Goal: Check status: Check status

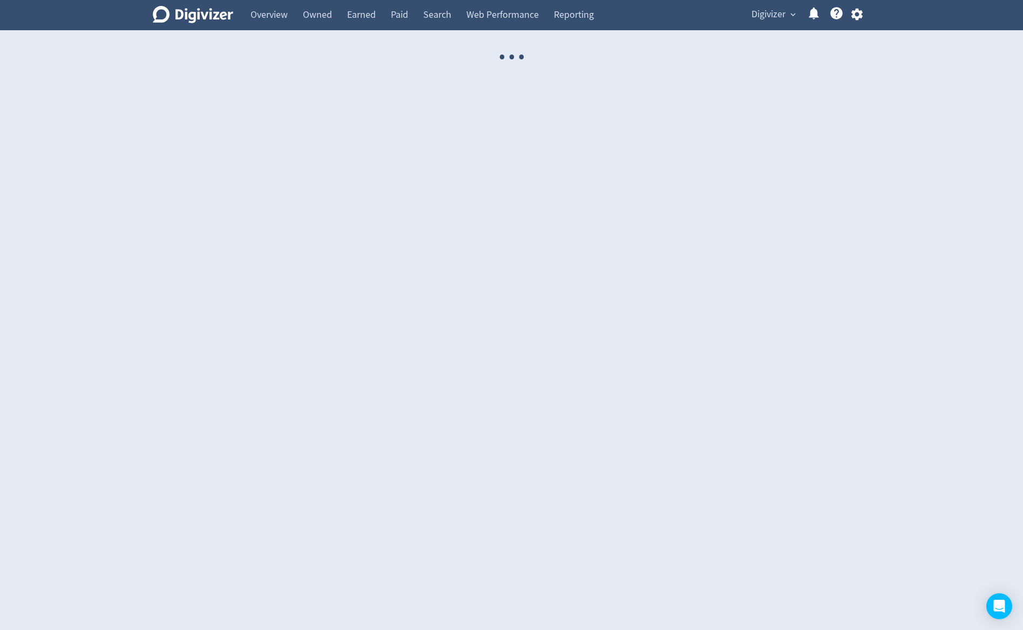
select select "USER"
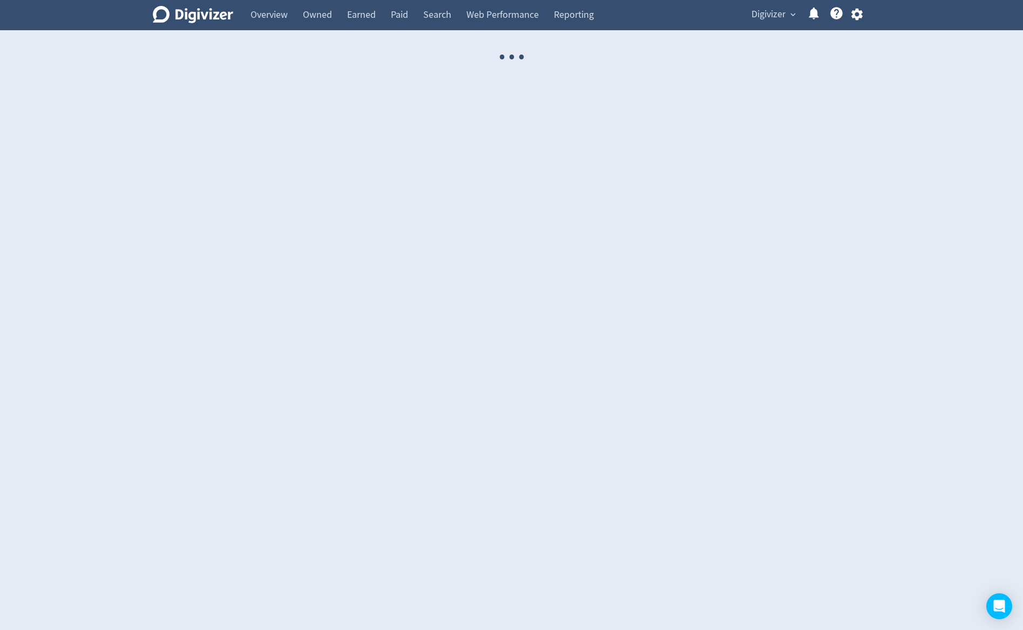
select select "USER"
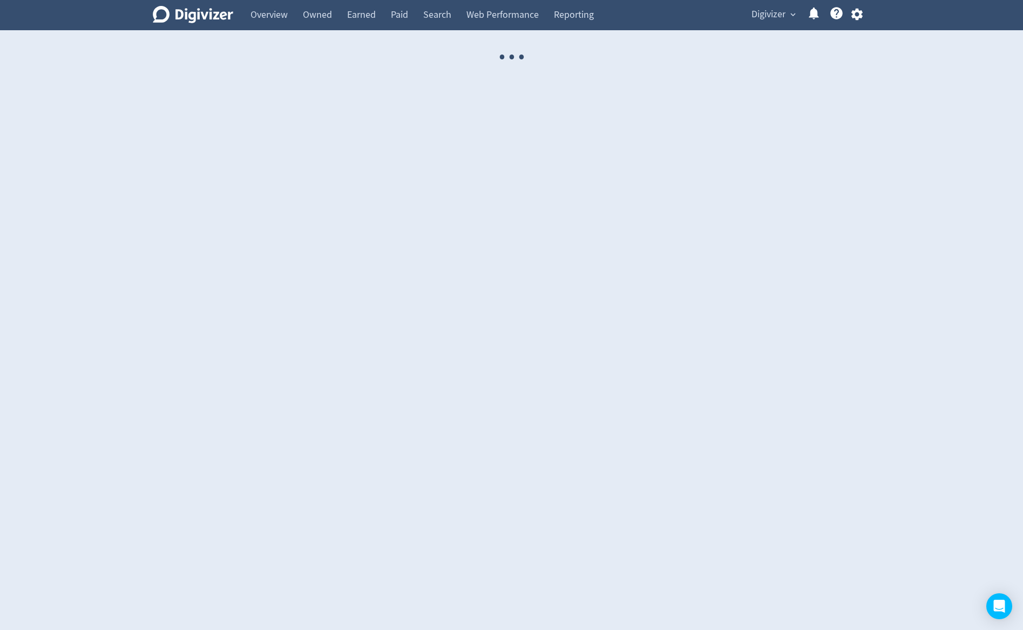
select select "USER"
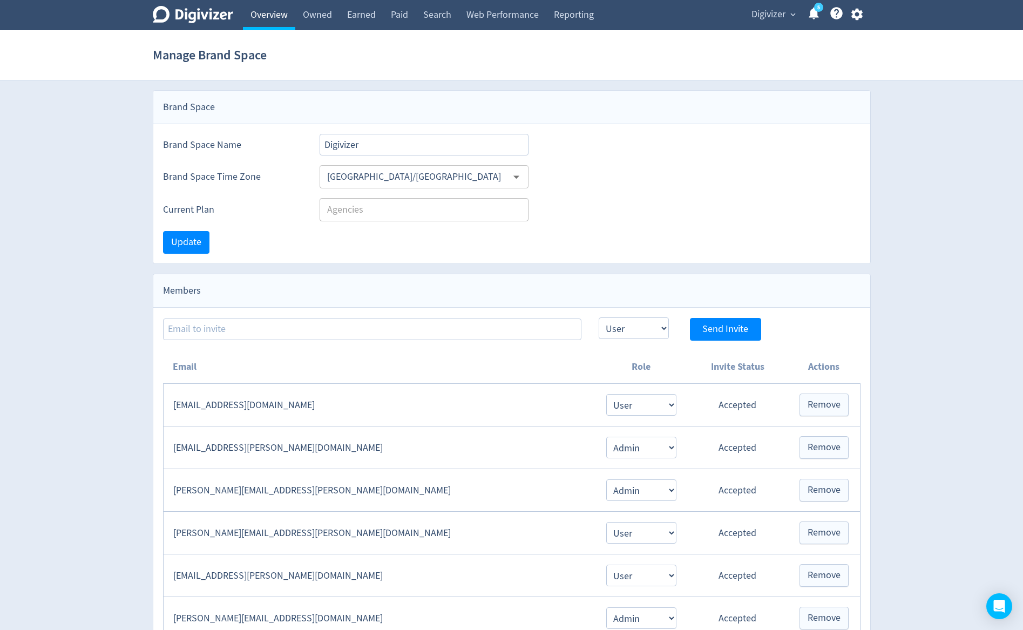
click at [257, 15] on link "Overview" at bounding box center [269, 15] width 52 height 30
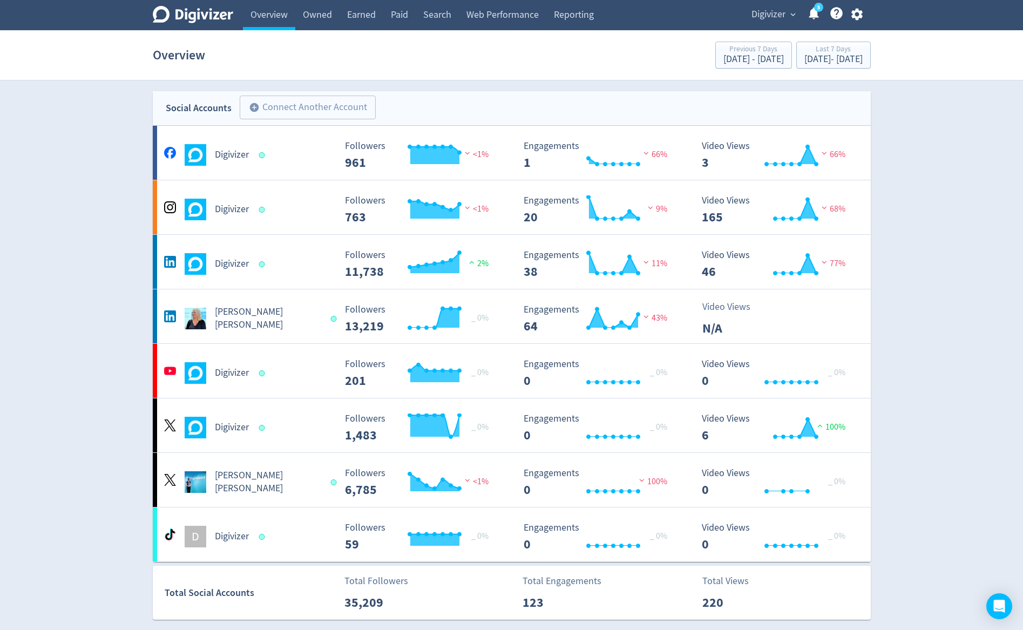
click at [766, 19] on span "Digivizer" at bounding box center [768, 14] width 34 height 17
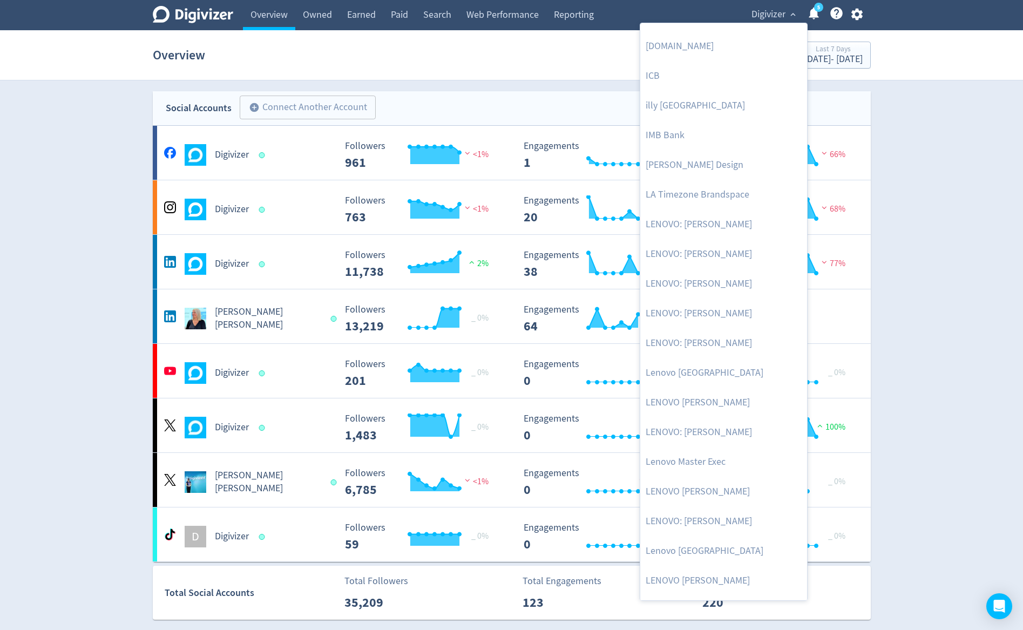
scroll to position [512, 0]
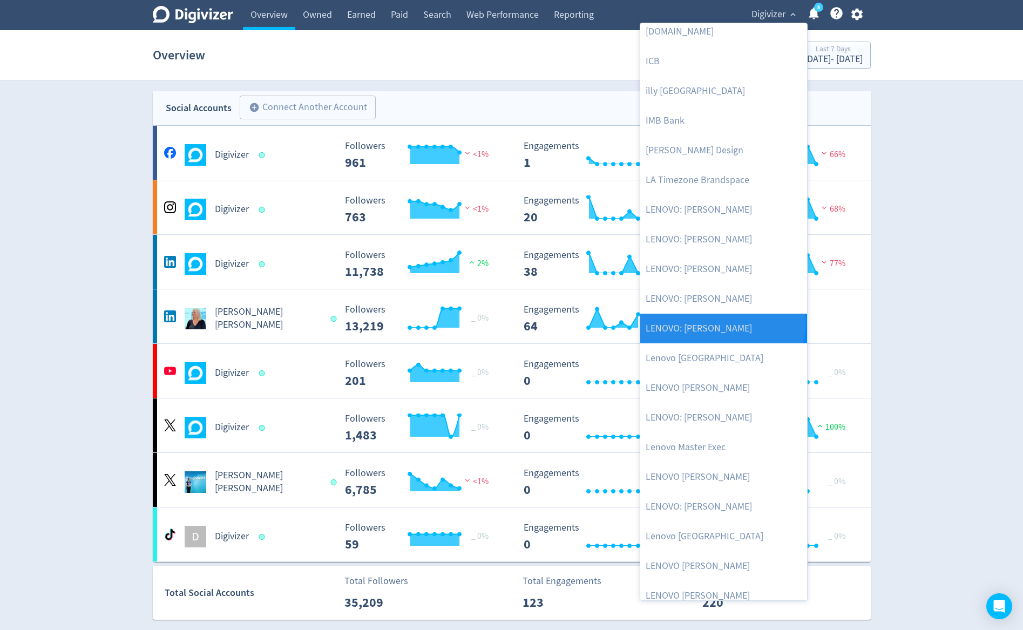
click at [721, 322] on link "LENOVO: [PERSON_NAME]" at bounding box center [723, 329] width 167 height 30
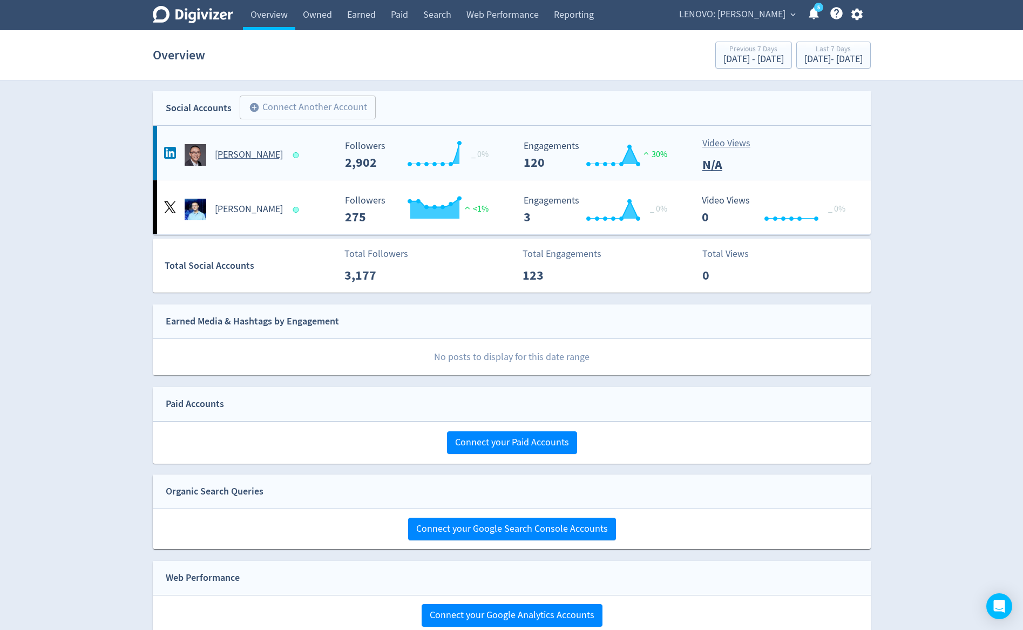
click at [249, 162] on div "Eric Yu Hai" at bounding box center [248, 155] width 174 height 22
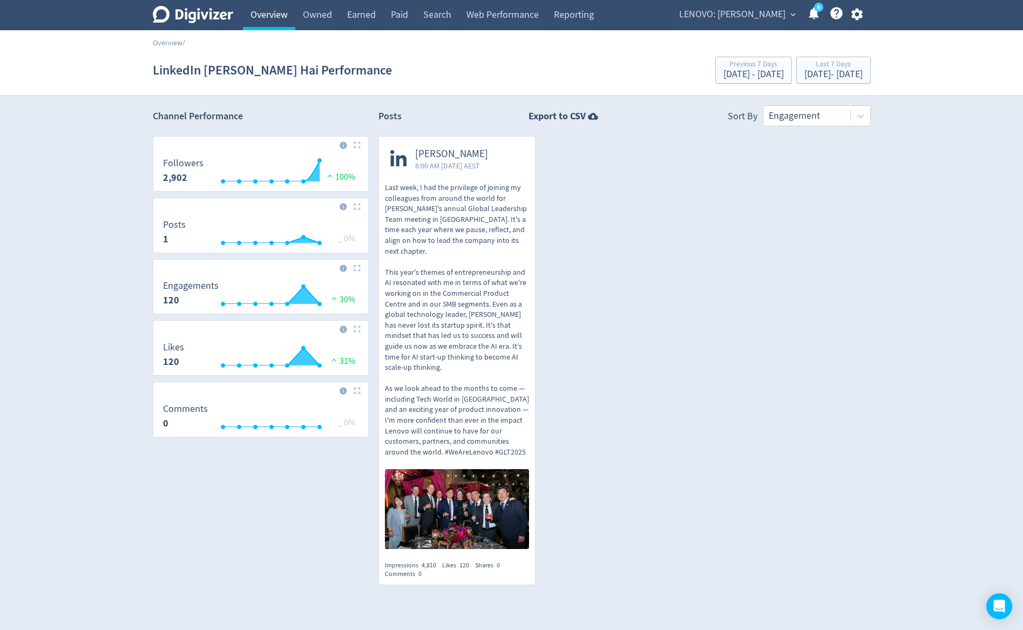
click at [263, 18] on link "Overview" at bounding box center [269, 15] width 52 height 30
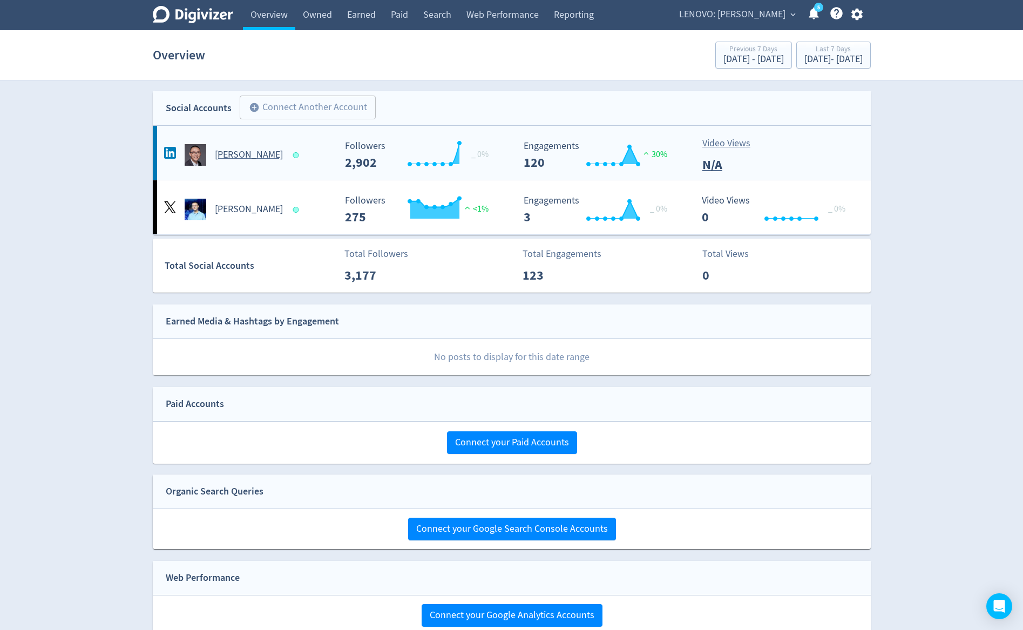
click at [293, 156] on div at bounding box center [296, 155] width 6 height 6
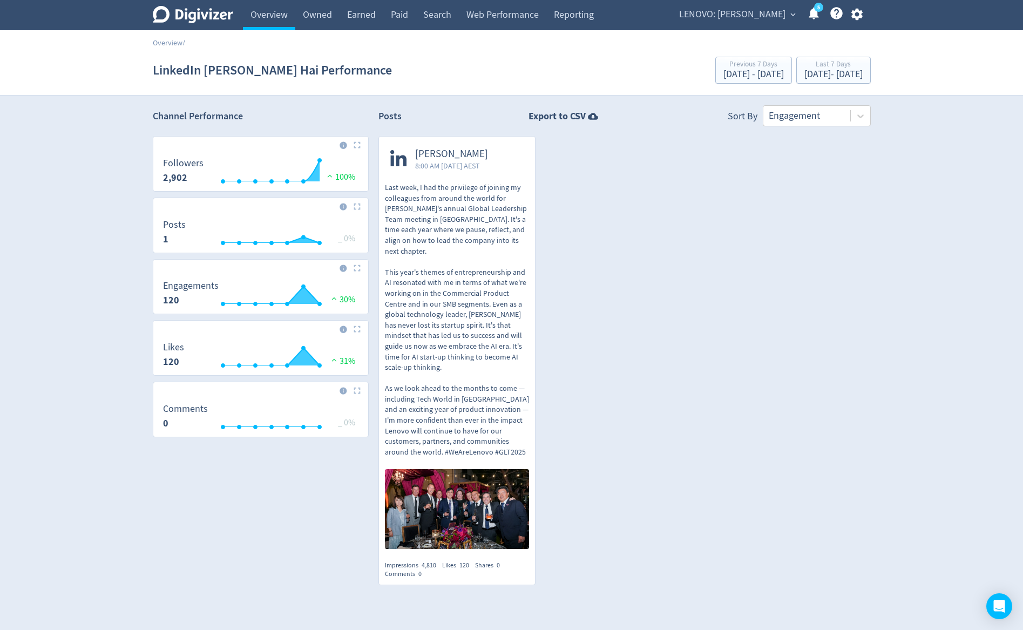
click at [271, 154] on div at bounding box center [261, 149] width 206 height 17
click at [804, 78] on div "Sep 25, 2025 - Oct 1, 2025" at bounding box center [833, 75] width 58 height 10
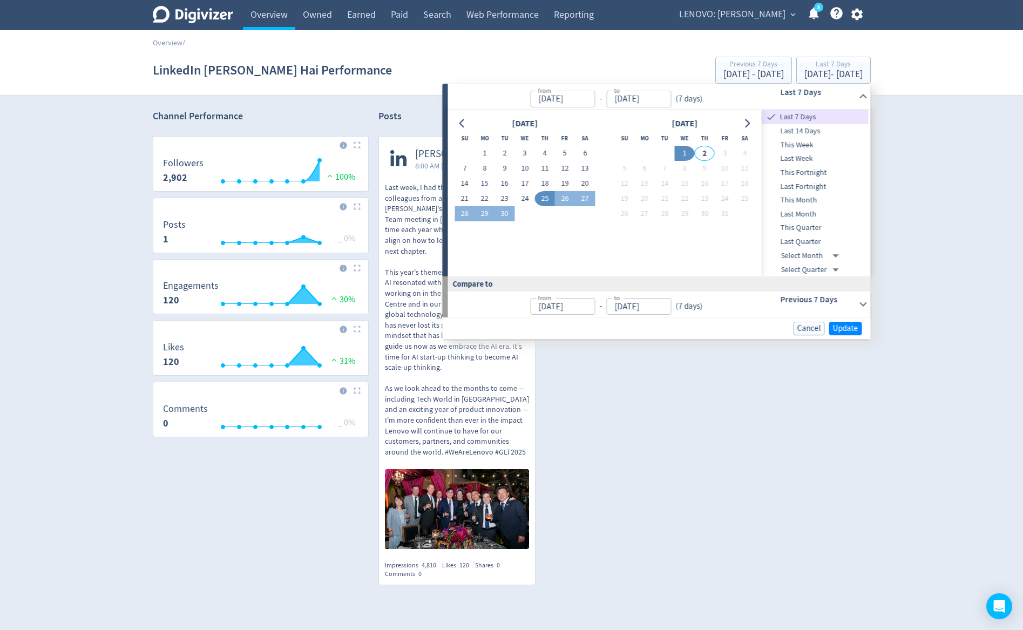
click at [793, 227] on span "This Quarter" at bounding box center [815, 228] width 107 height 12
type input "[DATE]"
type input "Jul 01, 2025"
type input "Sep 30, 2025"
click at [842, 330] on span "Update" at bounding box center [845, 328] width 25 height 8
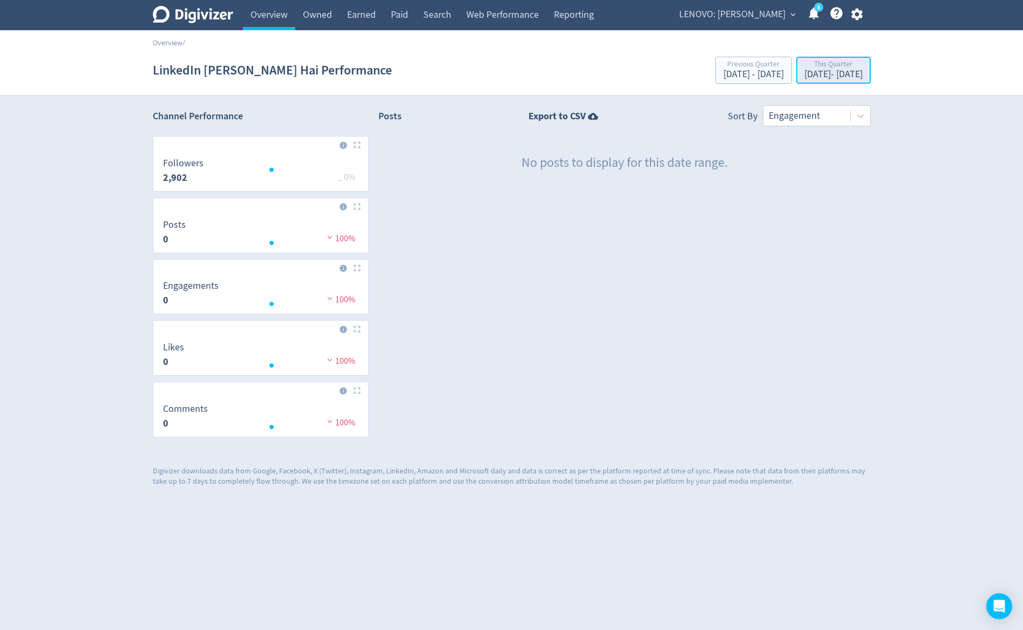
click at [804, 72] on div "Oct 1, 2025 - Oct 1, 2025" at bounding box center [833, 75] width 58 height 10
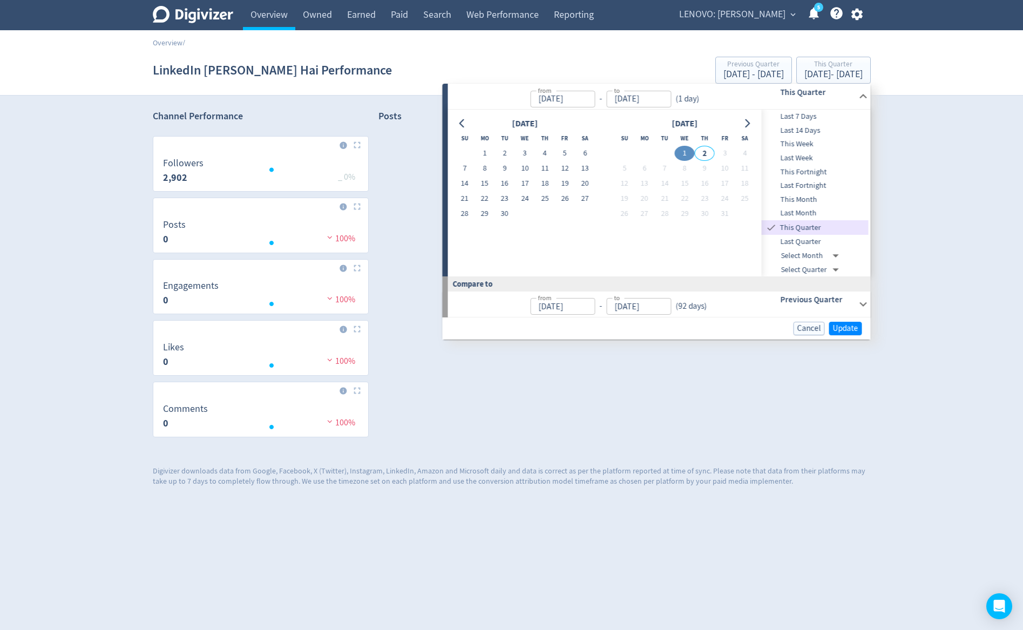
click at [807, 242] on span "Last Quarter" at bounding box center [815, 242] width 107 height 12
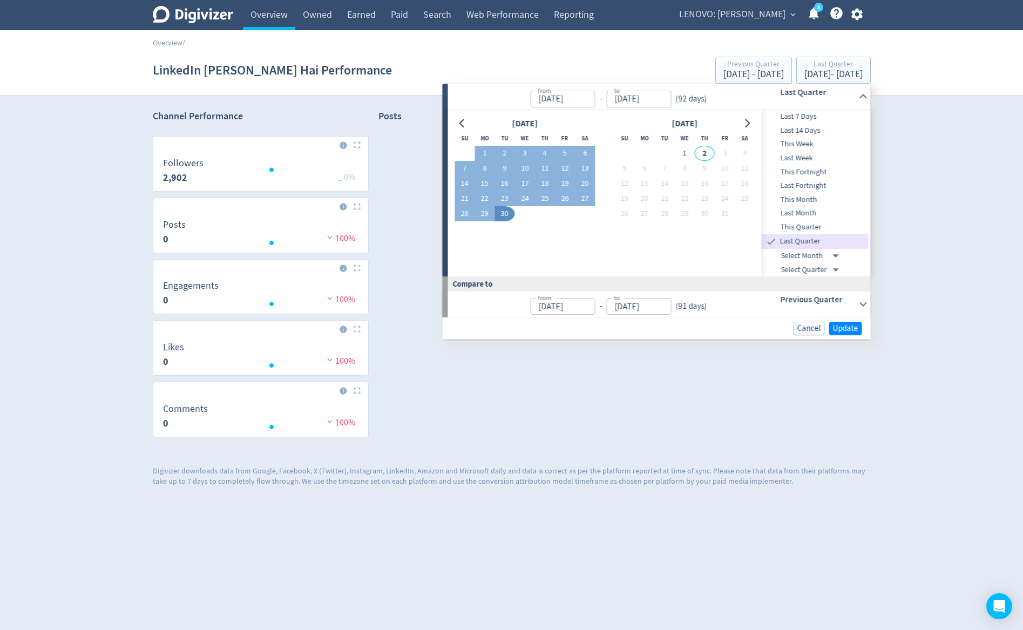
type input "Jul 01, 2025"
type input "Sep 30, 2025"
type input "Apr 01, 2025"
type input "Jun 30, 2025"
click at [842, 328] on span "Update" at bounding box center [845, 328] width 25 height 8
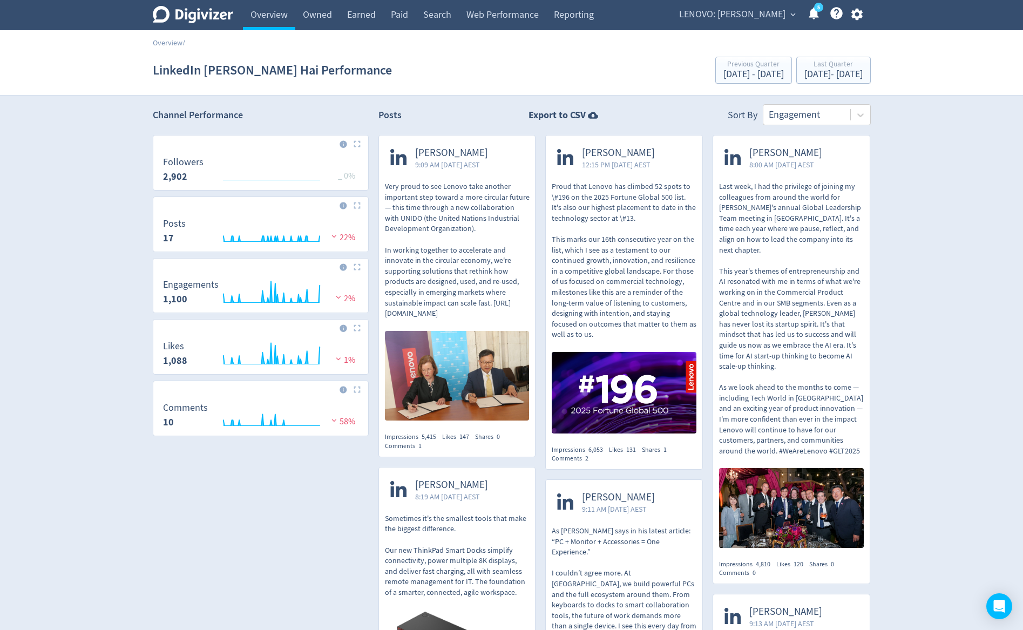
scroll to position [3, 0]
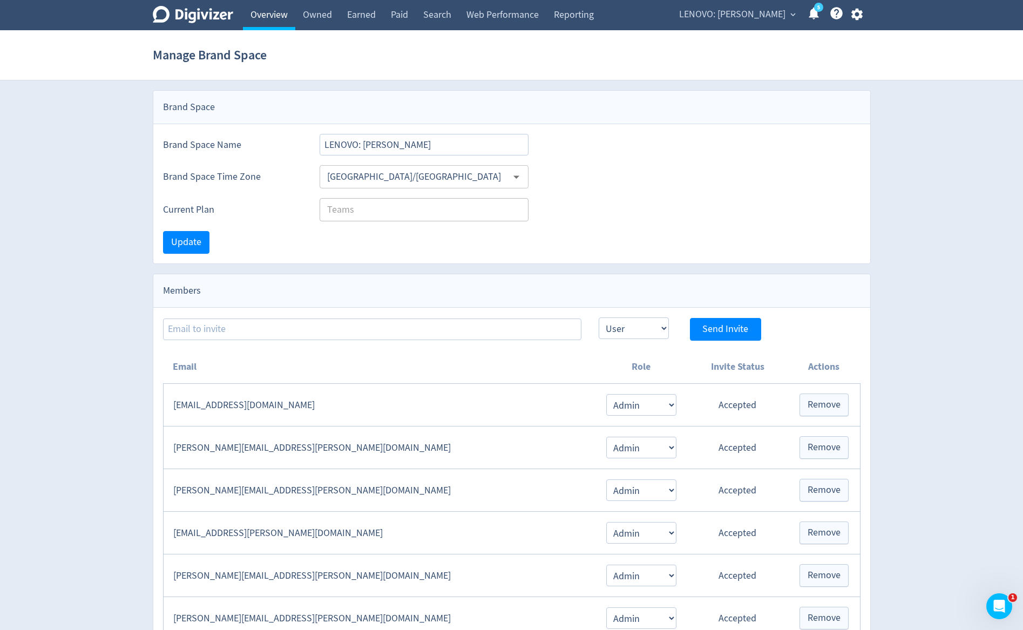
click at [261, 18] on link "Overview" at bounding box center [269, 15] width 52 height 30
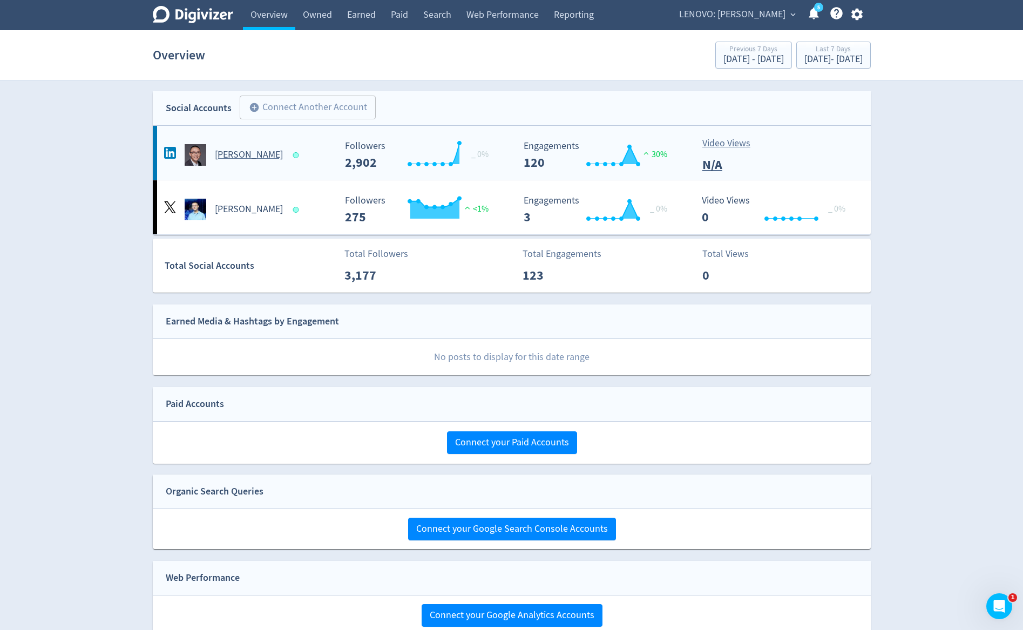
click at [293, 157] on div at bounding box center [296, 155] width 6 height 6
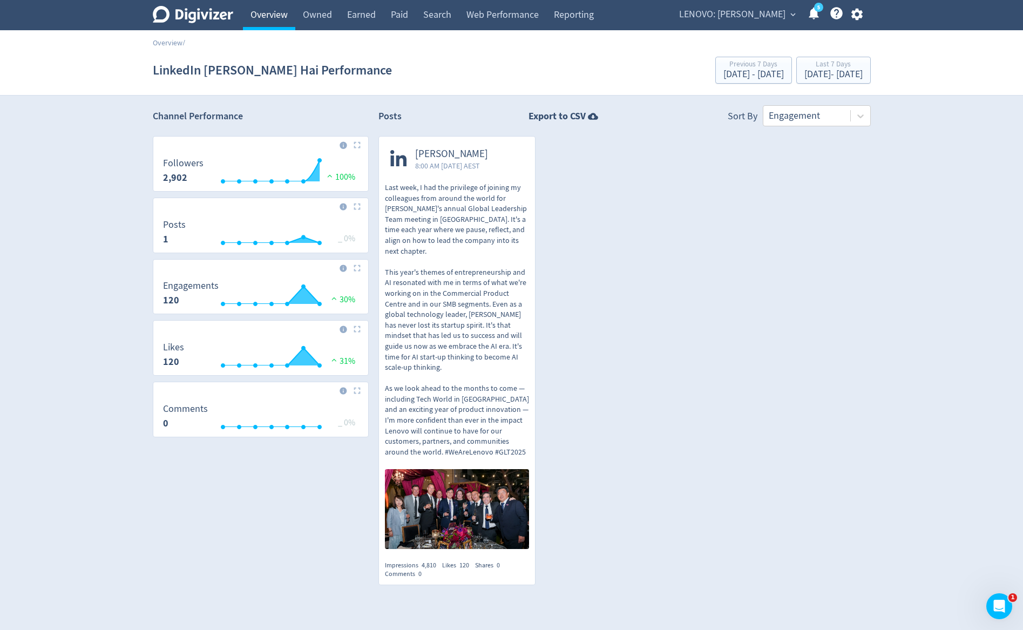
click at [268, 29] on link "Overview" at bounding box center [269, 15] width 52 height 30
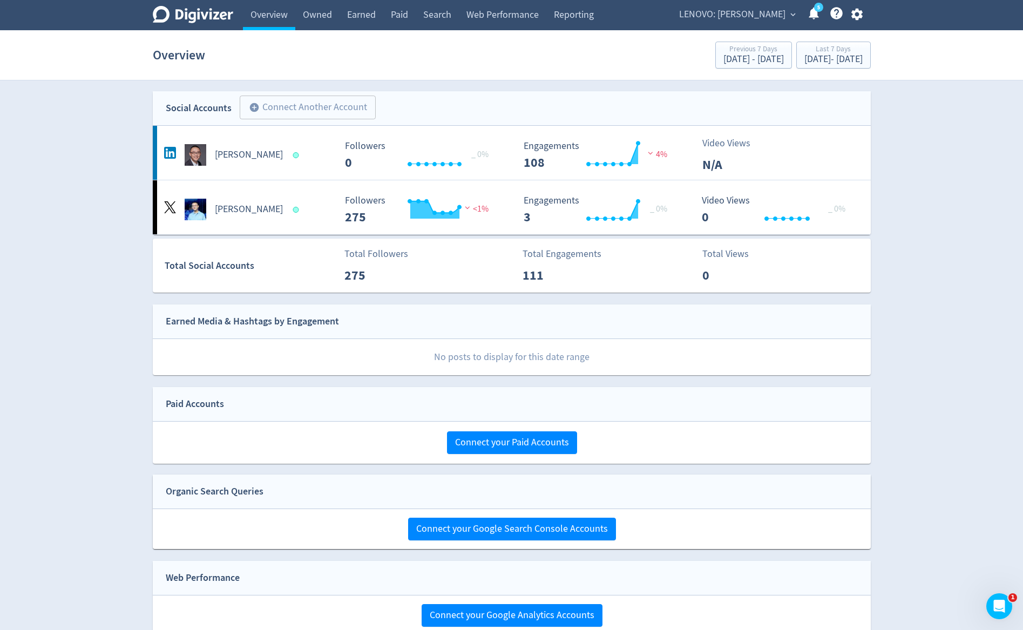
scroll to position [951, 0]
click at [274, 160] on div "[PERSON_NAME]" at bounding box center [248, 155] width 174 height 22
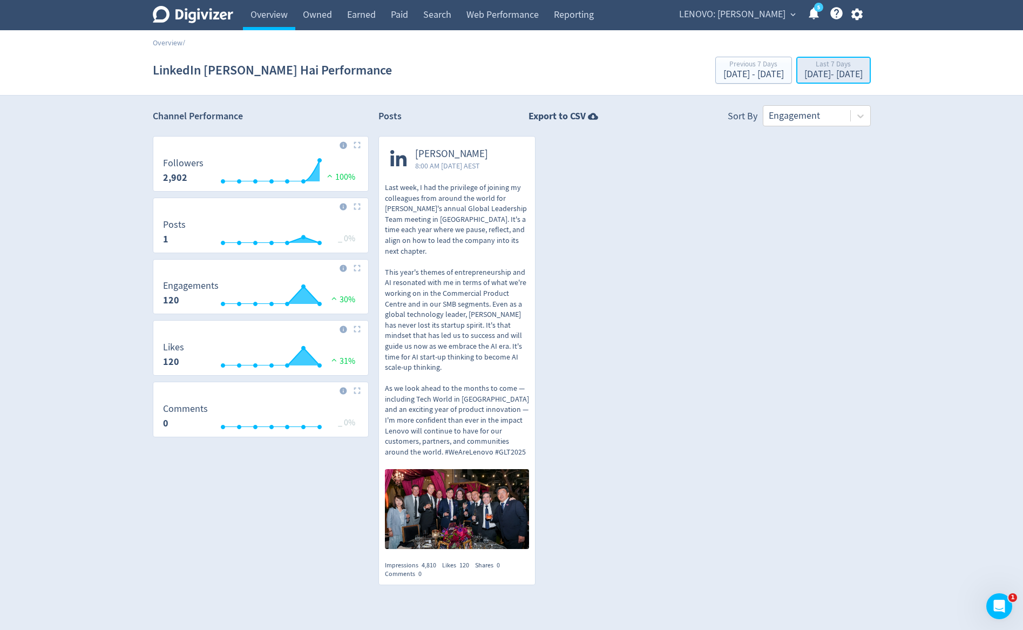
click at [804, 78] on div "Sep 25, 2025 - Oct 1, 2025" at bounding box center [833, 75] width 58 height 10
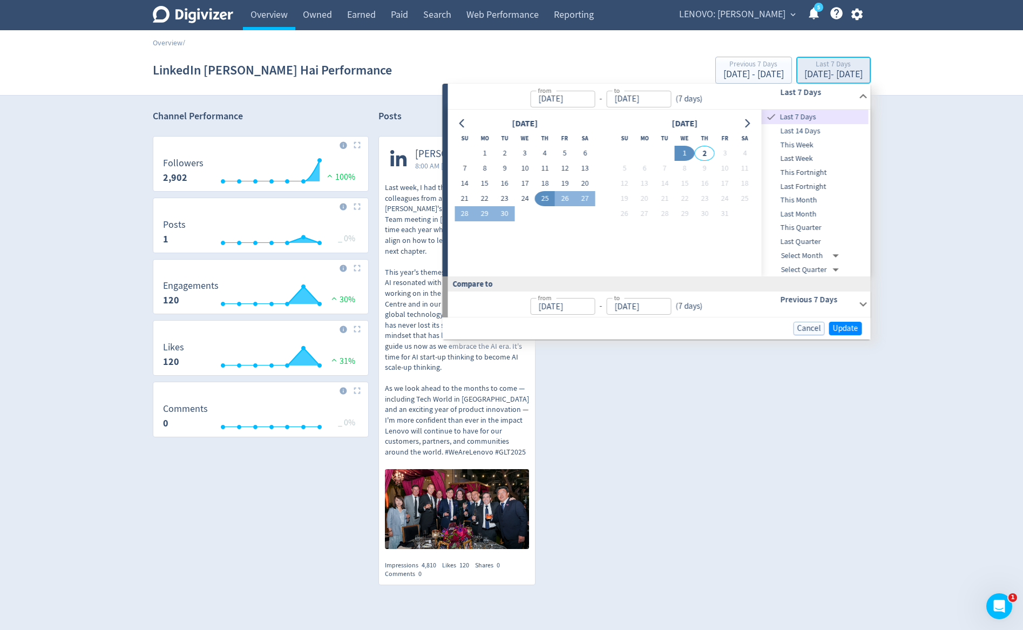
type input "Sep 25, 2025"
type input "Oct 01, 2025"
type input "Sep 18, 2025"
type input "Sep 24, 2025"
click at [800, 213] on span "Last Month" at bounding box center [815, 214] width 107 height 12
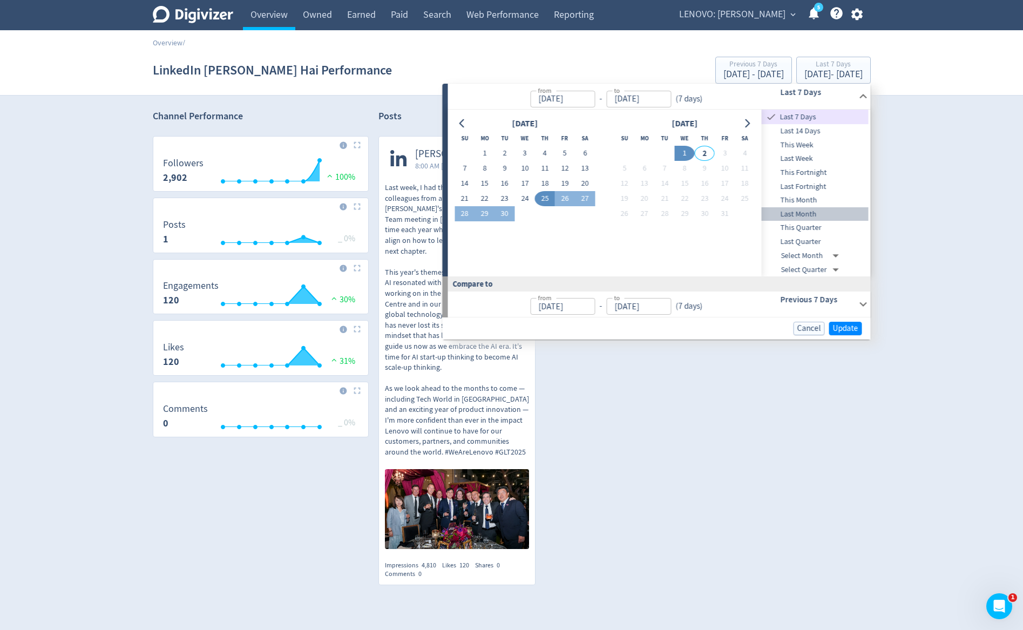
type input "Sep 01, 2025"
type input "Sep 30, 2025"
type input "Aug 01, 2025"
type input "Aug 31, 2025"
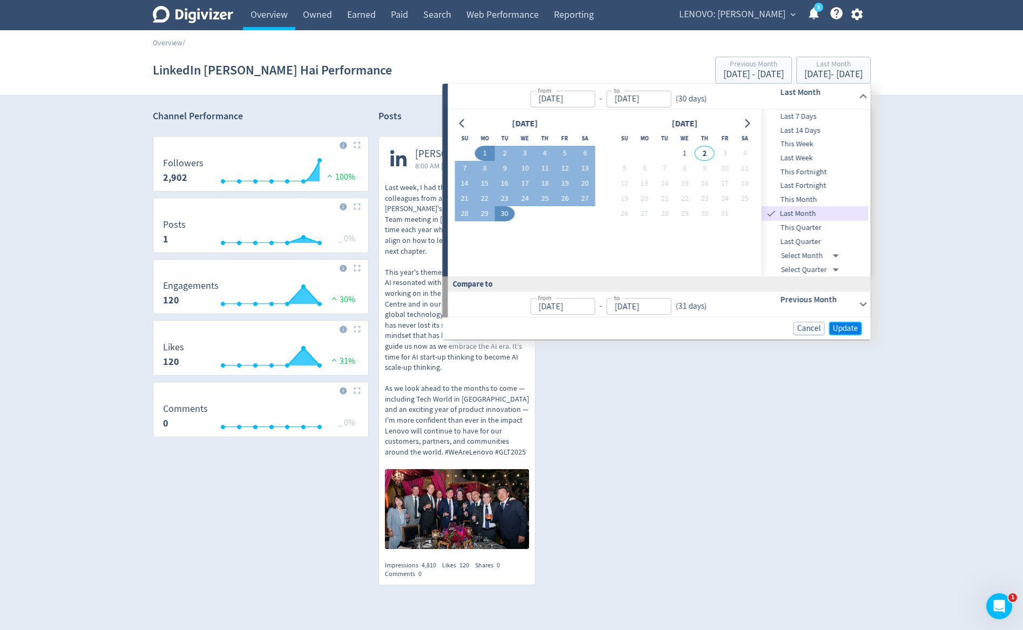
click at [848, 329] on span "Update" at bounding box center [845, 328] width 25 height 8
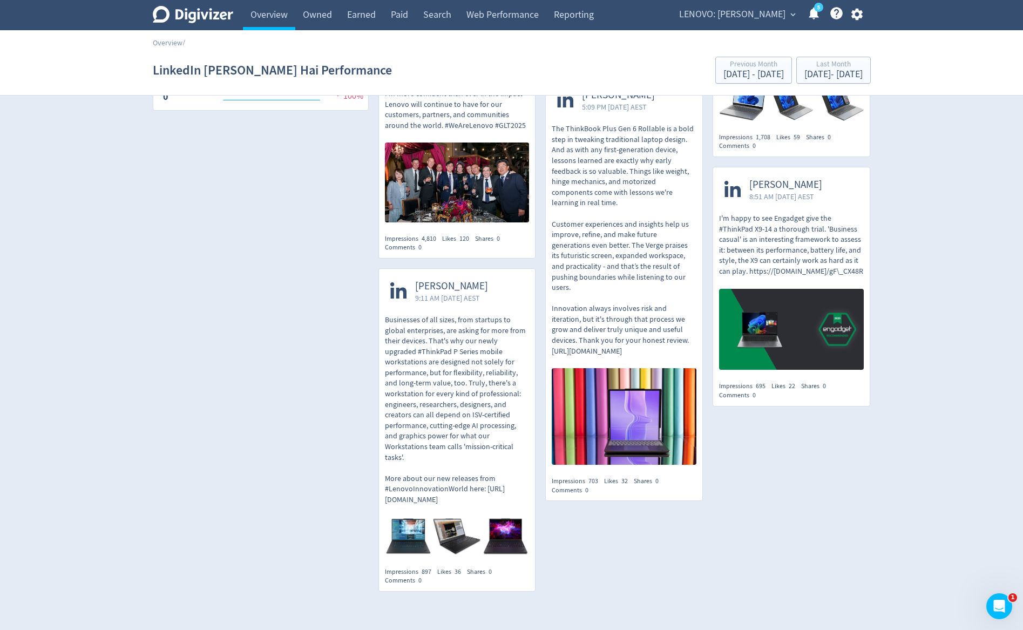
scroll to position [366, 0]
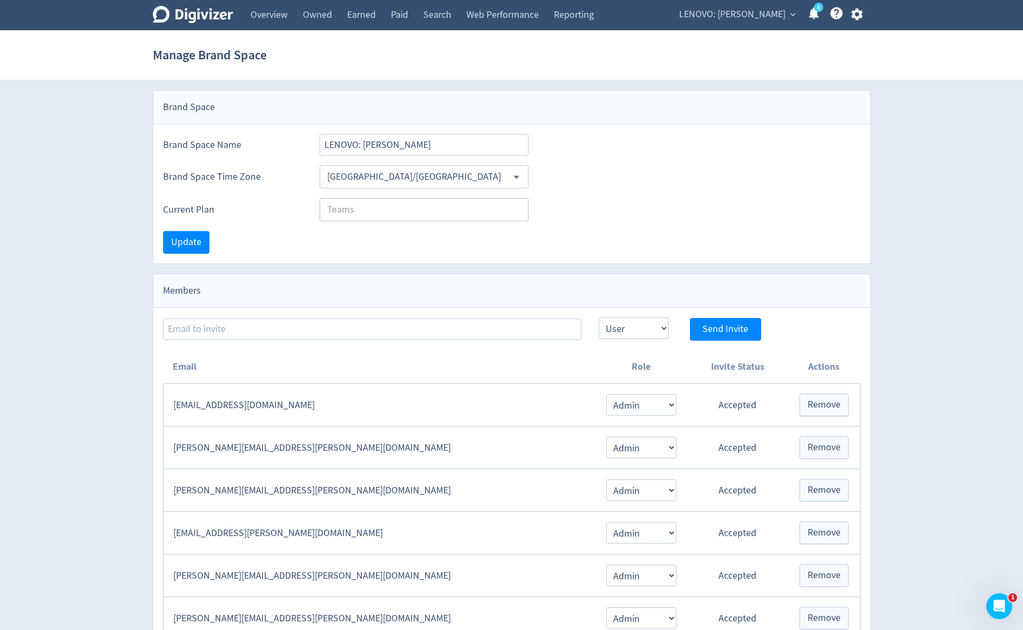
click at [753, 10] on span "LENOVO: [PERSON_NAME]" at bounding box center [732, 14] width 106 height 17
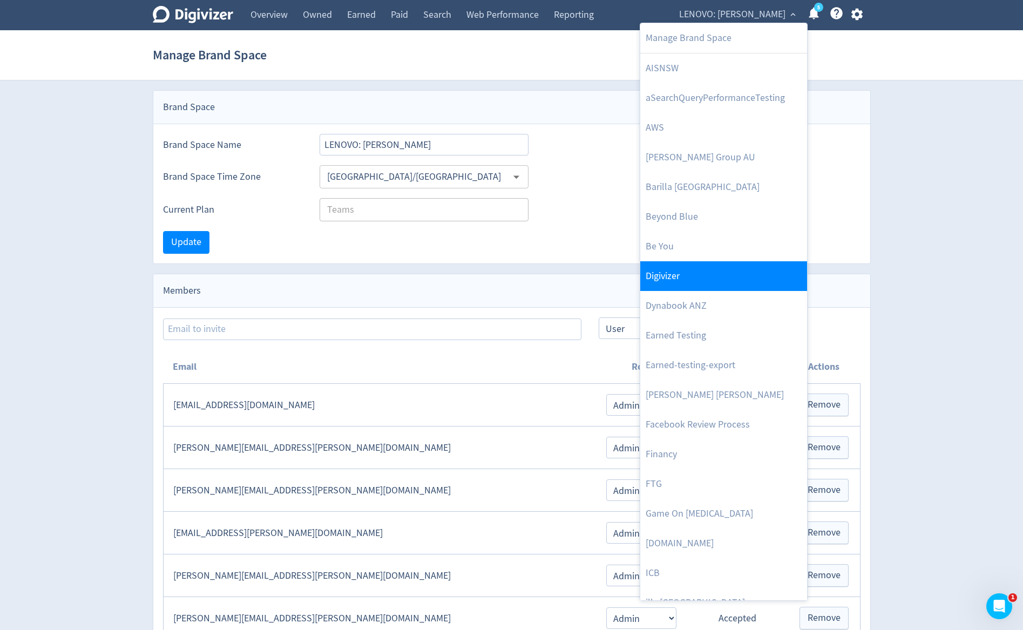
click at [688, 284] on link "Digivizer" at bounding box center [723, 276] width 167 height 30
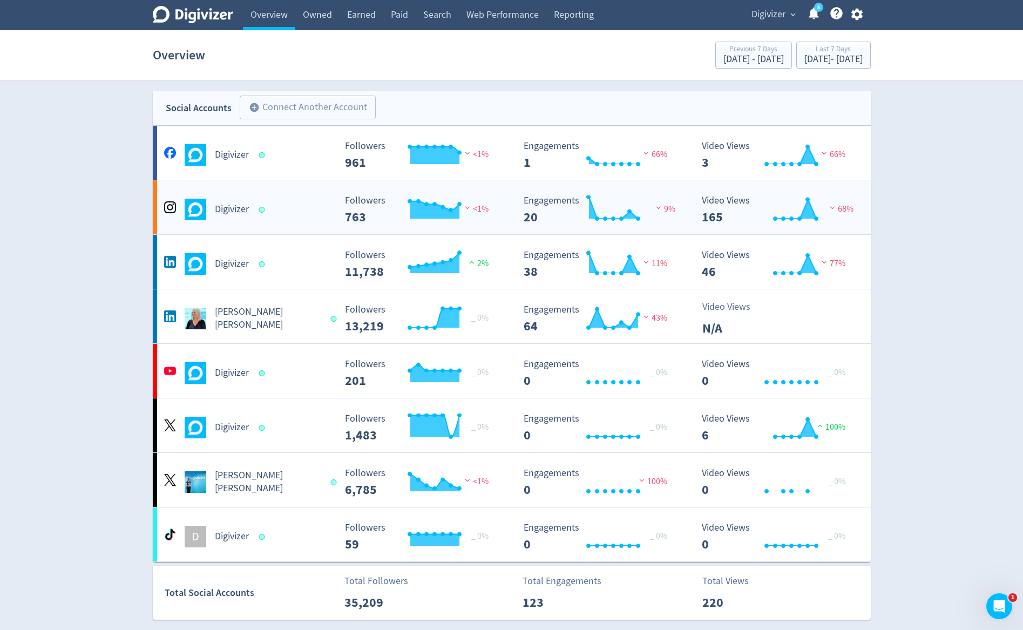
click at [238, 208] on h5 "Digivizer" at bounding box center [232, 209] width 34 height 13
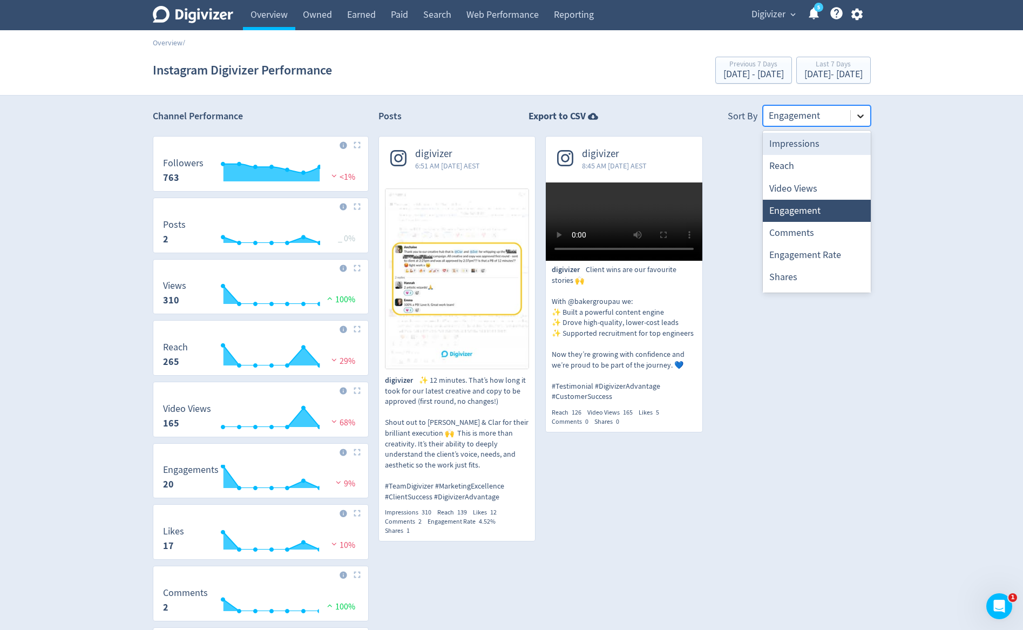
click at [864, 114] on icon at bounding box center [860, 116] width 11 height 11
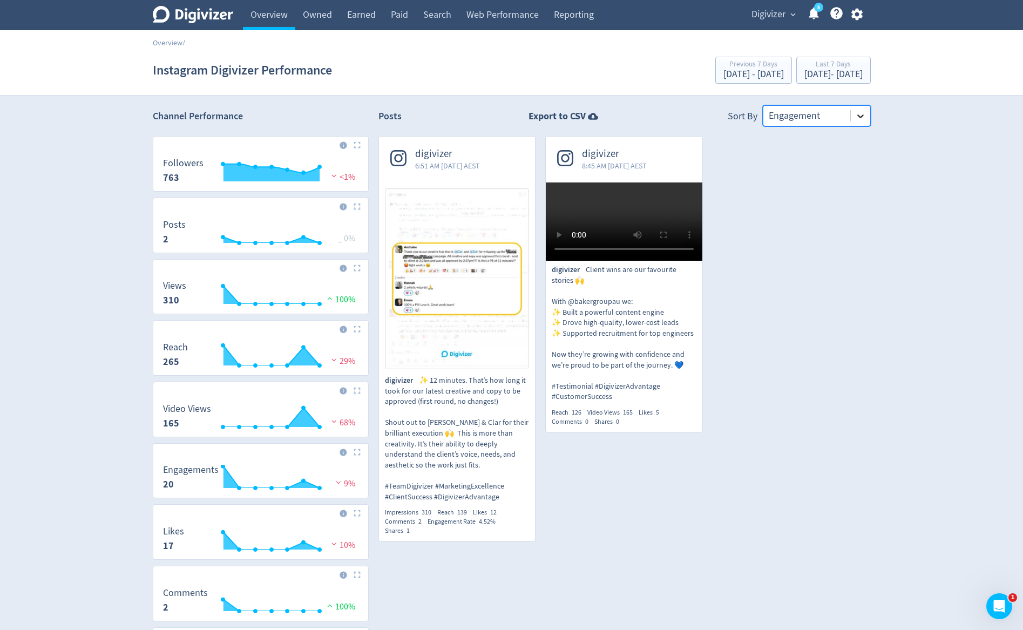
click at [859, 120] on icon at bounding box center [860, 116] width 11 height 11
click at [859, 113] on icon at bounding box center [860, 116] width 11 height 11
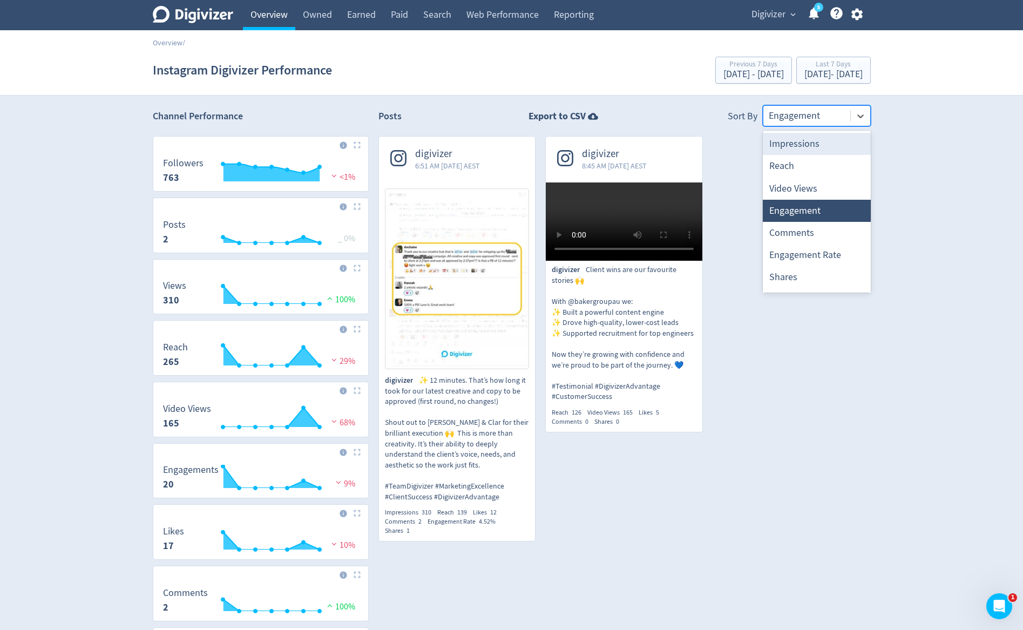
click at [290, 21] on link "Overview" at bounding box center [269, 15] width 52 height 30
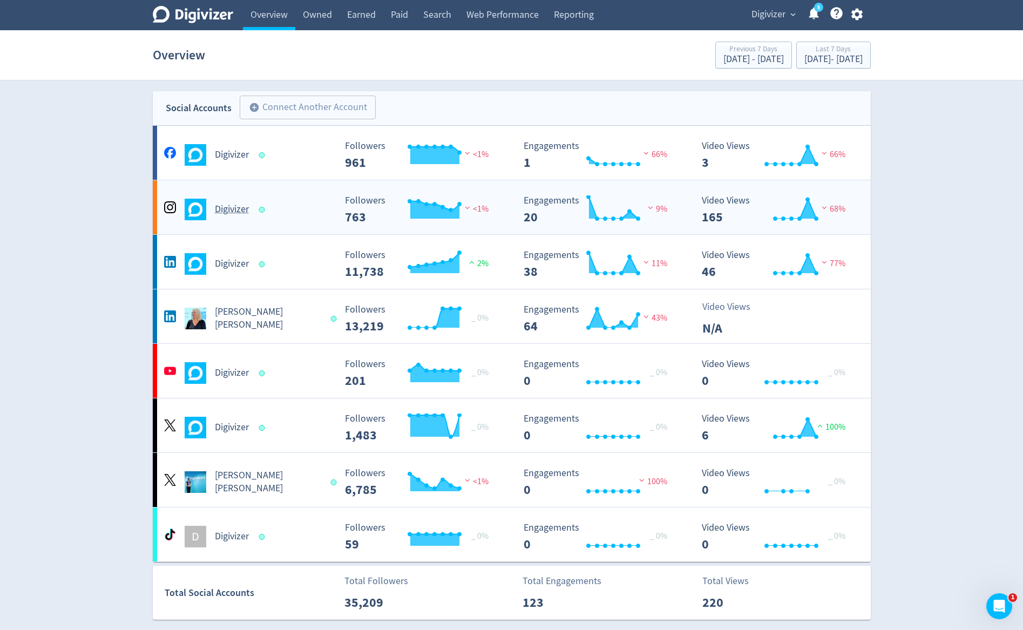
click at [231, 211] on h5 "Digivizer" at bounding box center [232, 209] width 34 height 13
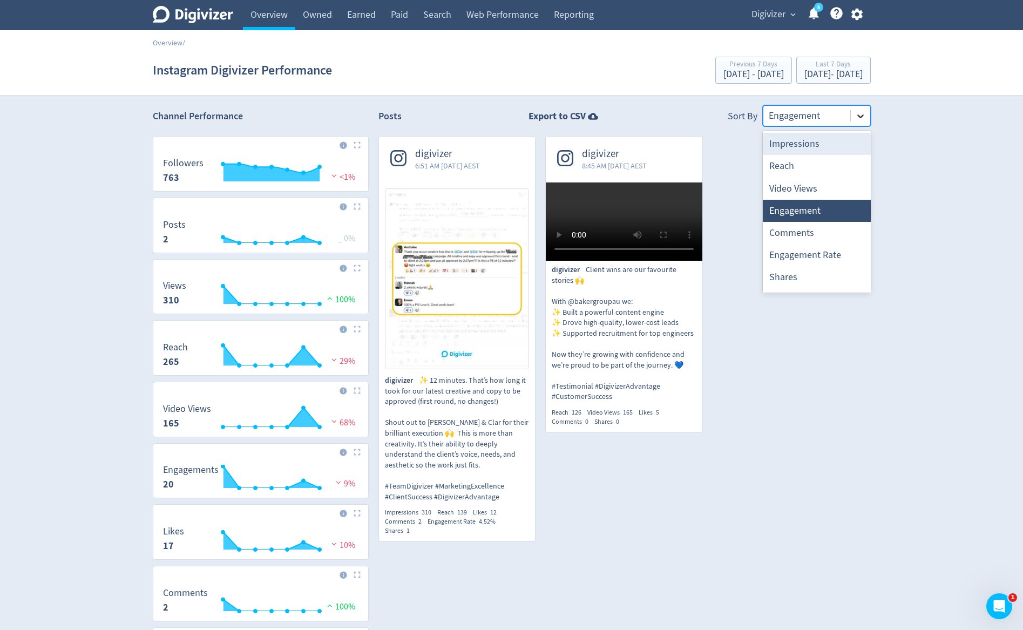
click at [858, 120] on icon at bounding box center [860, 116] width 11 height 11
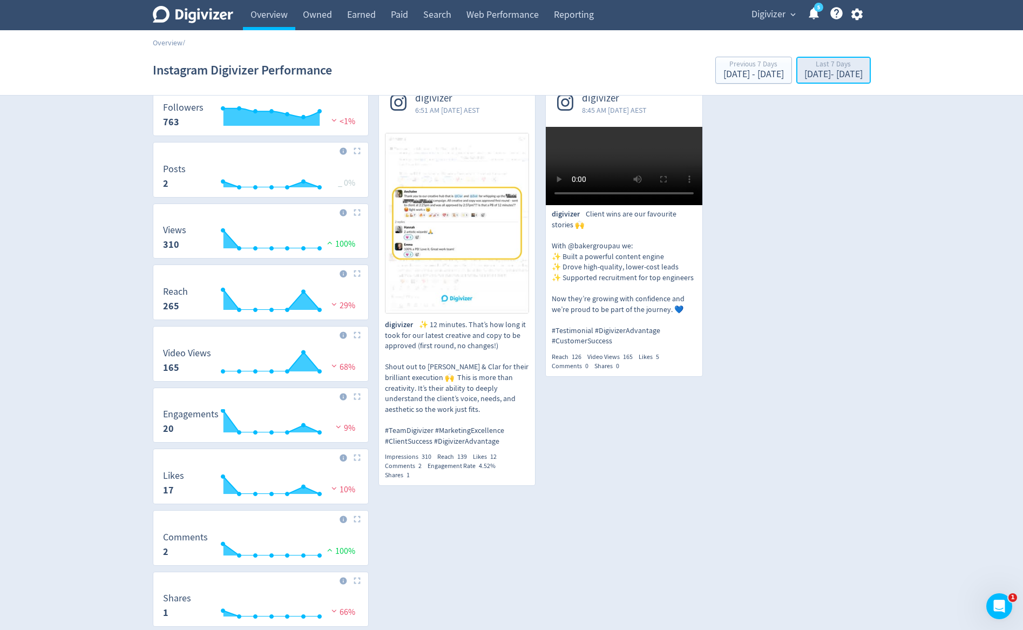
click at [804, 67] on div "Last 7 Days" at bounding box center [833, 64] width 58 height 9
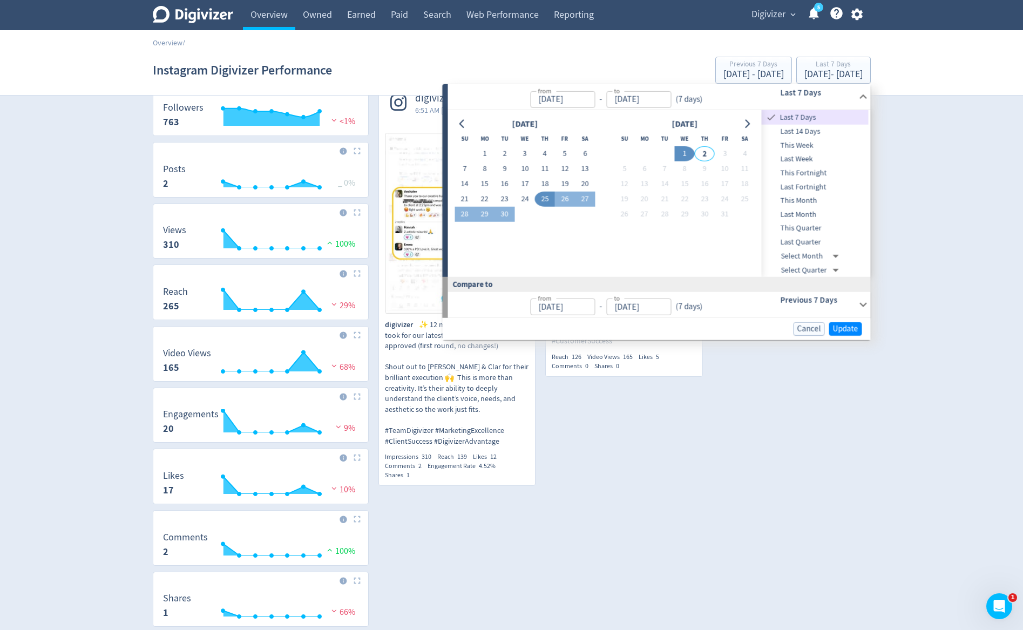
click at [545, 202] on button "25" at bounding box center [545, 199] width 20 height 15
type input "[DATE]"
click at [545, 202] on button "25" at bounding box center [545, 199] width 20 height 15
type input "[DATE]"
click at [848, 328] on span "Update" at bounding box center [845, 328] width 25 height 8
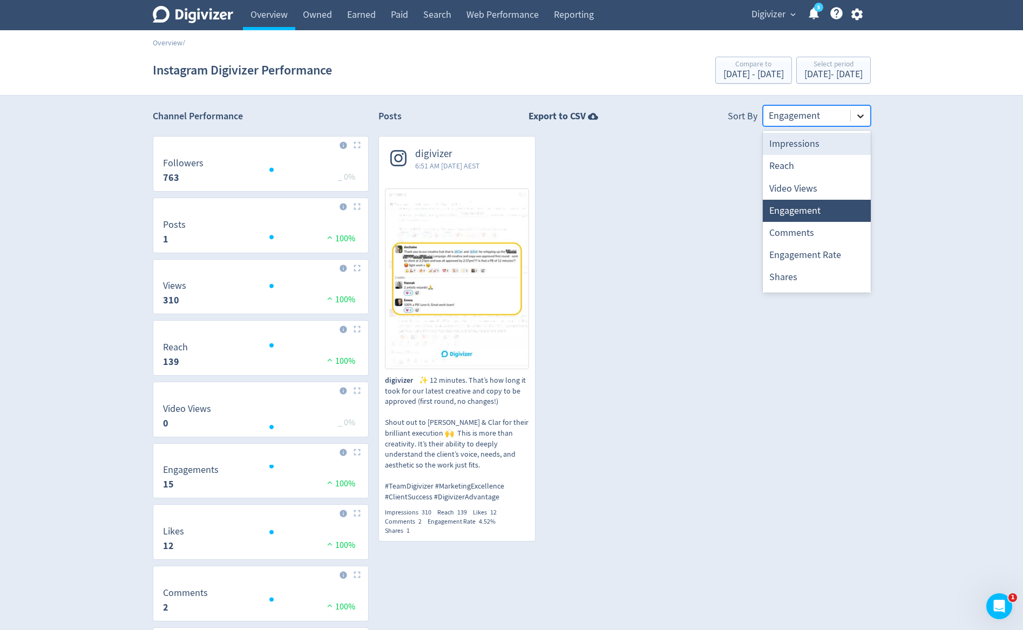
click at [863, 111] on icon at bounding box center [860, 116] width 11 height 11
click at [861, 124] on div at bounding box center [860, 115] width 19 height 19
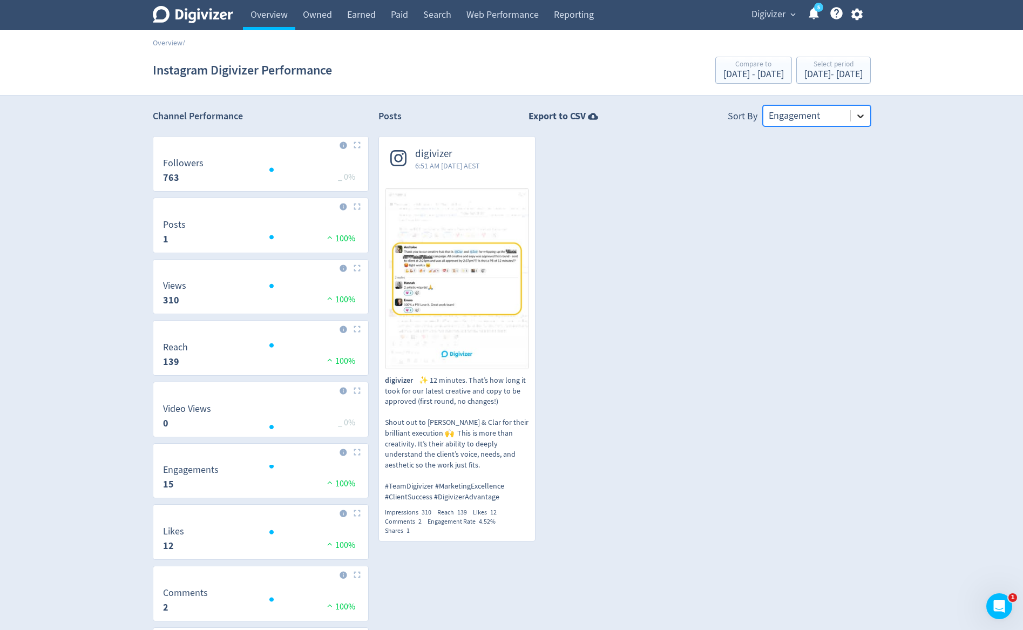
click at [862, 119] on icon at bounding box center [860, 116] width 11 height 11
